Goal: Navigation & Orientation: Find specific page/section

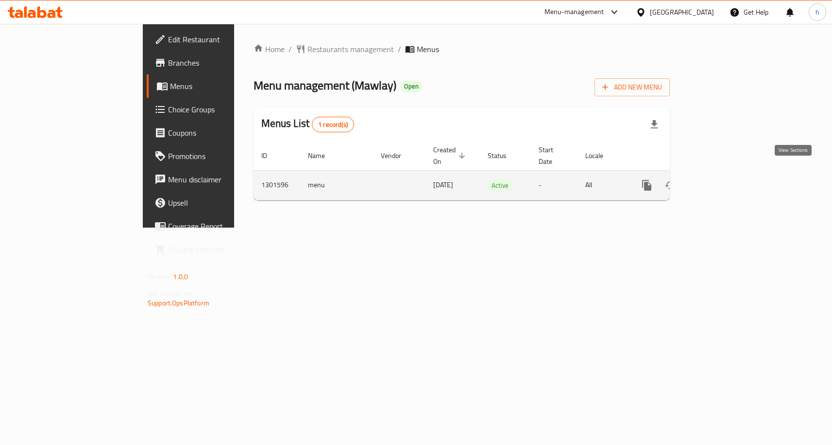
click at [723, 179] on icon "enhanced table" at bounding box center [717, 185] width 12 height 12
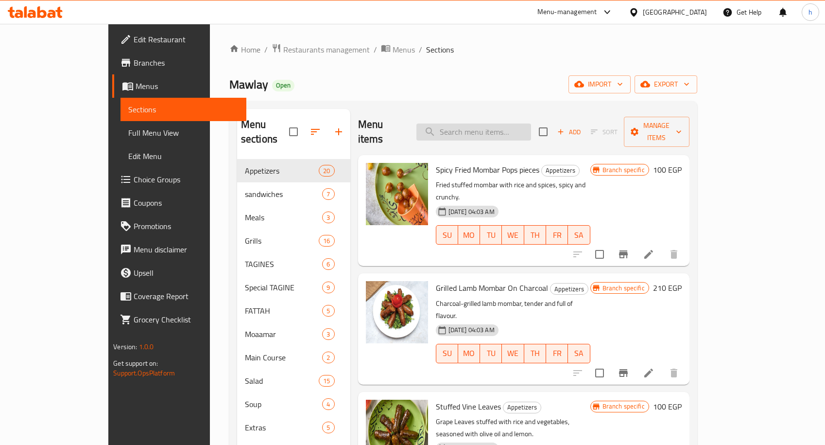
click at [520, 123] on input "search" at bounding box center [473, 131] width 115 height 17
click at [134, 182] on span "Choice Groups" at bounding box center [186, 179] width 105 height 12
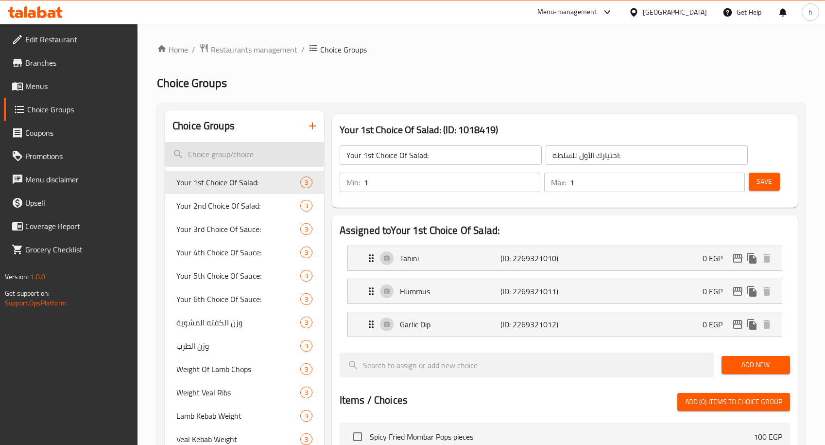
click at [280, 152] on input "search" at bounding box center [244, 154] width 159 height 25
click at [274, 154] on input "search" at bounding box center [244, 154] width 159 height 25
click at [65, 90] on span "Menus" at bounding box center [77, 86] width 105 height 12
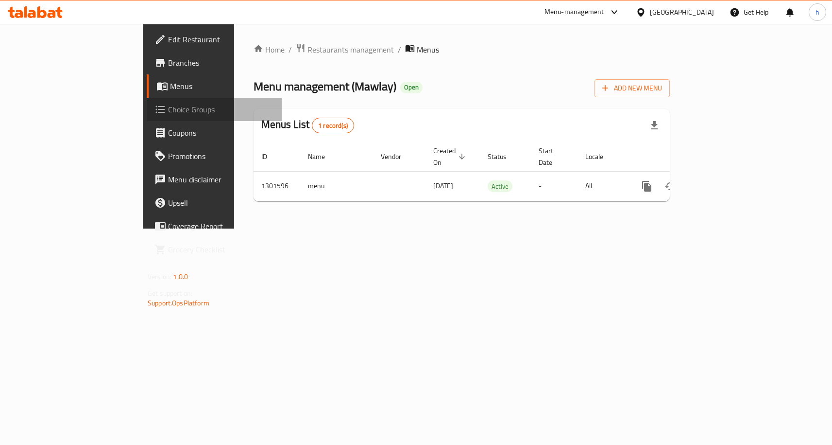
click at [168, 113] on span "Choice Groups" at bounding box center [221, 109] width 106 height 12
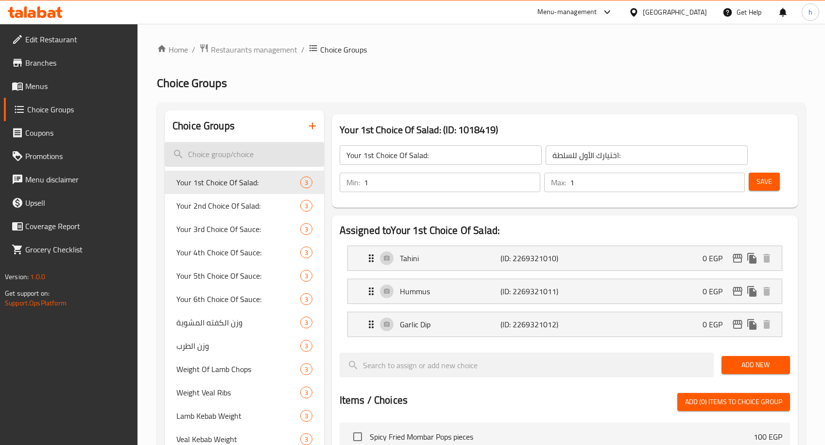
click at [215, 150] on input "search" at bounding box center [244, 154] width 159 height 25
click at [233, 49] on span "Restaurants management" at bounding box center [254, 50] width 86 height 12
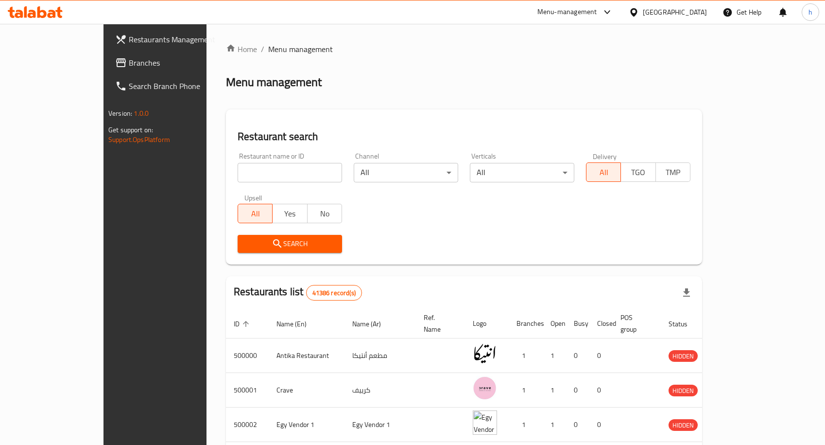
click at [129, 66] on span "Branches" at bounding box center [181, 63] width 105 height 12
